Goal: Find specific page/section: Find specific page/section

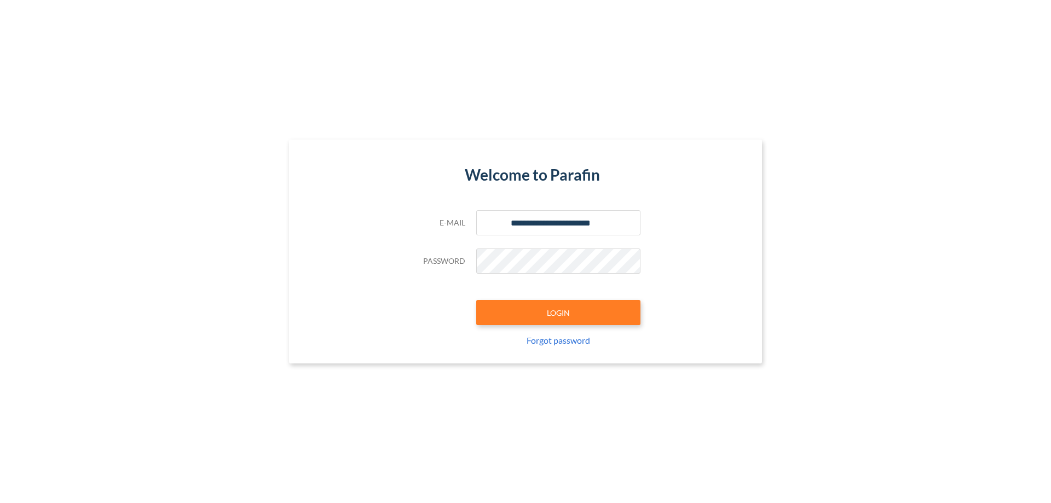
type input "**********"
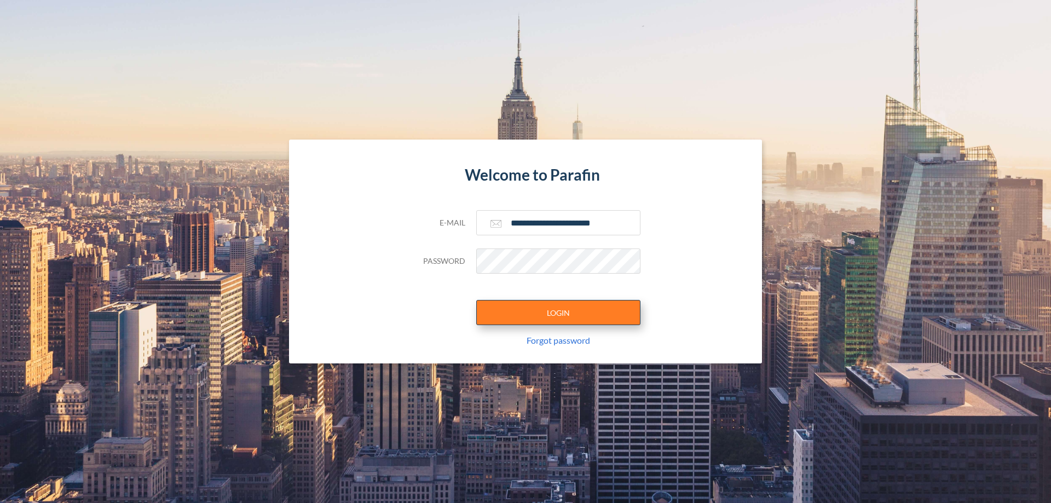
click at [559, 313] on button "LOGIN" at bounding box center [558, 312] width 164 height 25
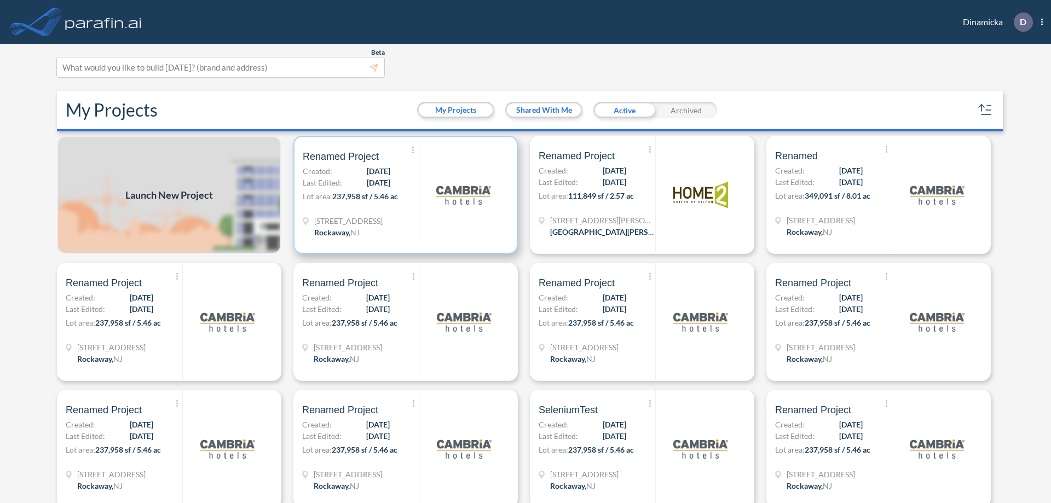
scroll to position [3, 0]
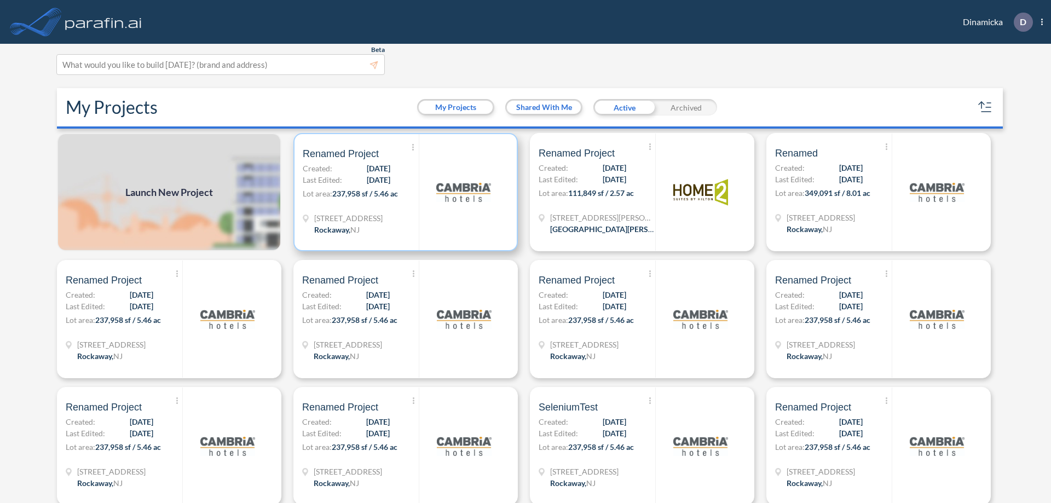
click at [404, 192] on p "Lot area: 237,958 sf / 5.46 ac" at bounding box center [361, 196] width 116 height 16
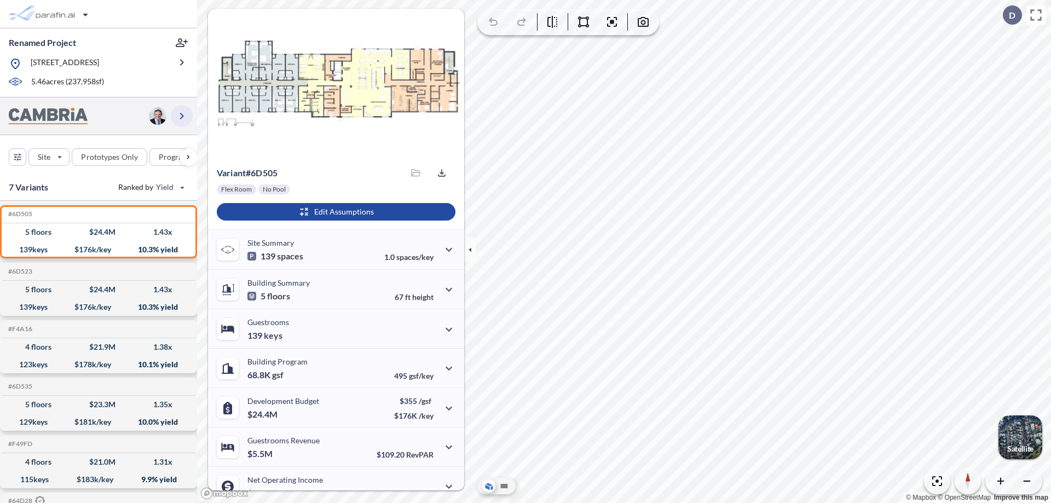
click at [182, 116] on icon "button" at bounding box center [181, 116] width 13 height 13
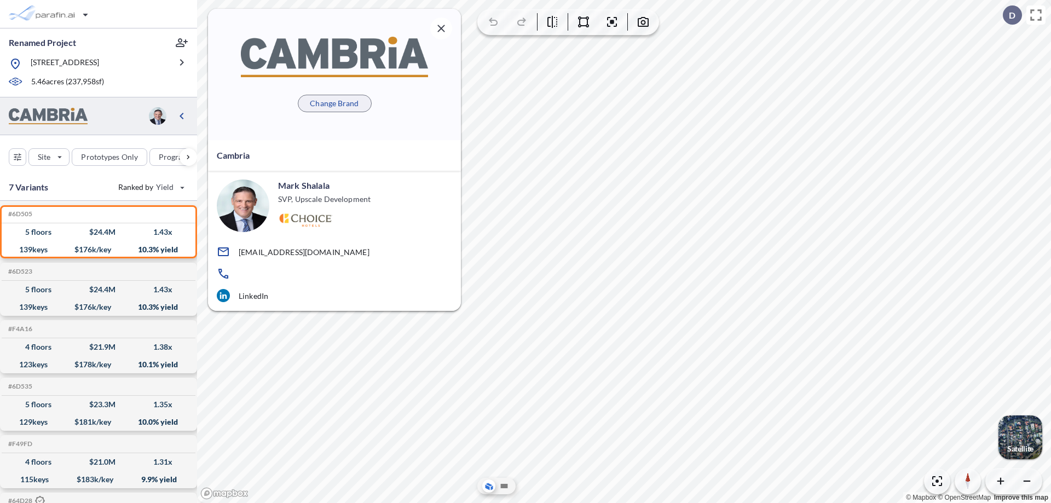
click at [335, 103] on p "Change Brand" at bounding box center [334, 103] width 49 height 11
